Goal: Task Accomplishment & Management: Manage account settings

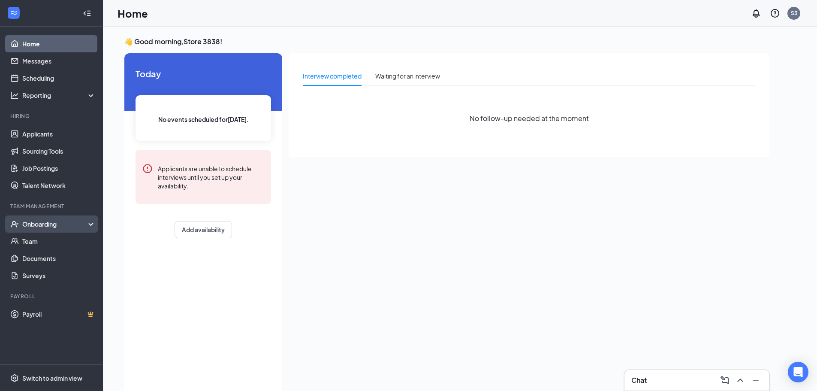
click at [43, 226] on div "Onboarding" at bounding box center [55, 224] width 66 height 9
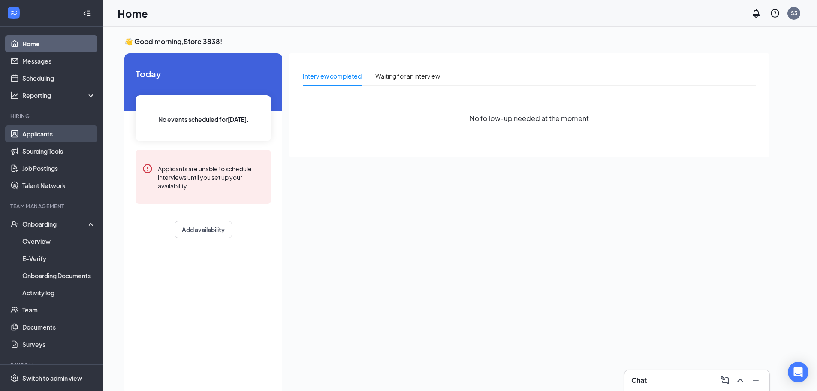
click at [37, 129] on link "Applicants" at bounding box center [58, 133] width 73 height 17
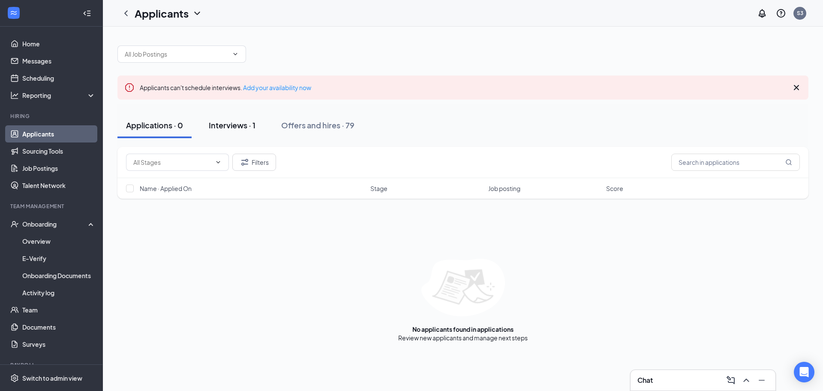
click at [238, 129] on div "Interviews · 1" at bounding box center [232, 125] width 47 height 11
